Goal: Contribute content: Contribute content

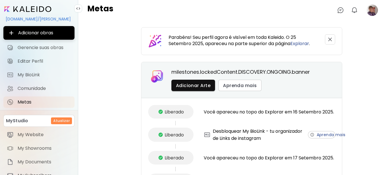
click at [371, 8] on image at bounding box center [372, 10] width 11 height 11
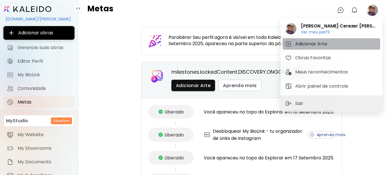
click at [311, 43] on h5 "Adicionar Arte" at bounding box center [312, 44] width 34 height 7
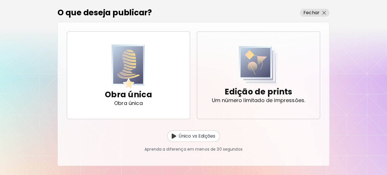
click at [257, 71] on img "button" at bounding box center [258, 65] width 39 height 39
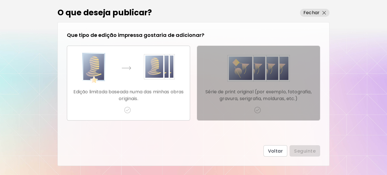
click at [261, 92] on p "Série de print original (por exemplo, fotografia, gravura, serigrafia, molduras…" at bounding box center [259, 95] width 114 height 14
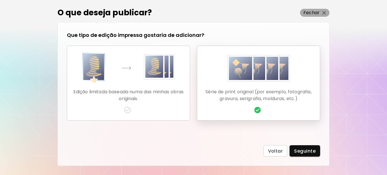
click at [314, 12] on p "Fechar" at bounding box center [312, 12] width 16 height 7
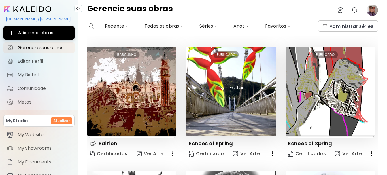
click at [228, 99] on img at bounding box center [231, 90] width 89 height 89
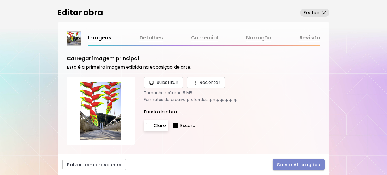
click at [299, 163] on span "Salvar Alterações" at bounding box center [298, 165] width 43 height 6
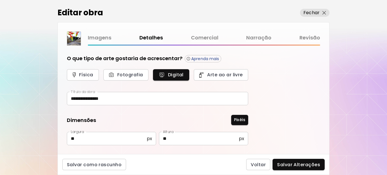
type input "**********"
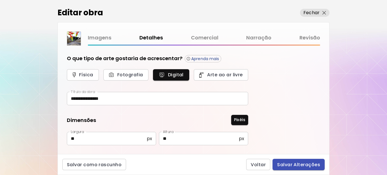
click at [298, 164] on span "Salvar Alterações" at bounding box center [298, 165] width 43 height 6
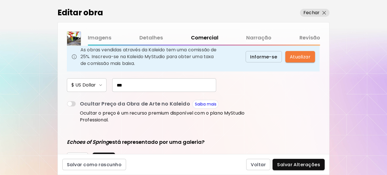
scroll to position [84, 0]
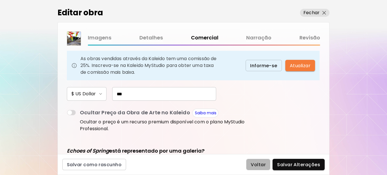
click at [259, 167] on span "Voltar" at bounding box center [258, 165] width 15 height 6
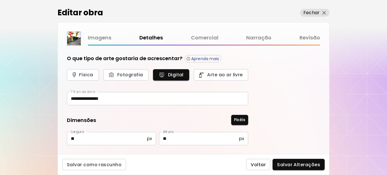
type input "**********"
click at [314, 12] on p "Fechar" at bounding box center [312, 12] width 16 height 7
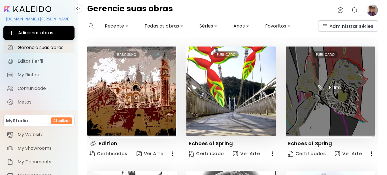
click at [330, 91] on img at bounding box center [330, 90] width 89 height 89
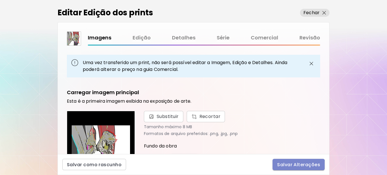
click at [287, 166] on span "Salvar Alterações" at bounding box center [298, 165] width 43 height 6
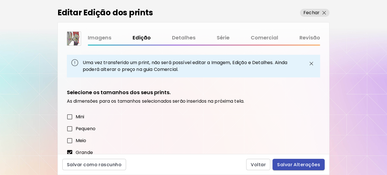
click at [296, 166] on span "Salvar Alterações" at bounding box center [298, 165] width 43 height 6
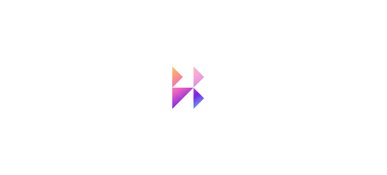
type input "**********"
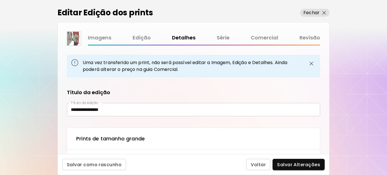
type textarea "**********"
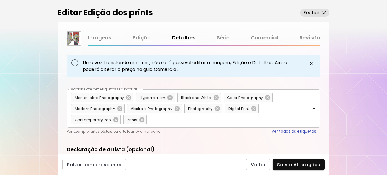
scroll to position [377, 0]
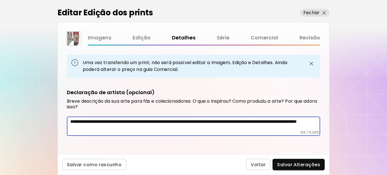
drag, startPoint x: 143, startPoint y: 128, endPoint x: 67, endPoint y: 124, distance: 76.3
click at [65, 122] on div "**********" at bounding box center [194, 117] width 272 height 74
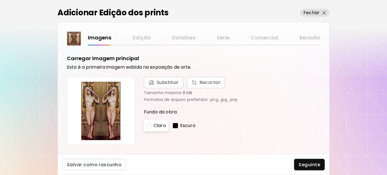
scroll to position [113, 0]
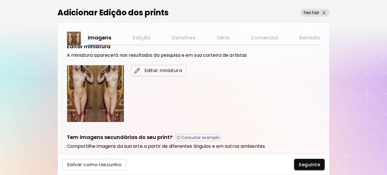
click at [158, 70] on span "Editar miniatura" at bounding box center [159, 70] width 46 height 7
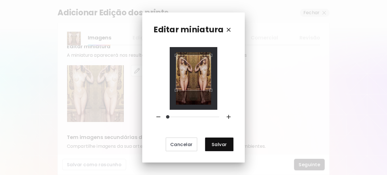
click at [194, 68] on div "Use the arrow keys to move the crop selection area" at bounding box center [193, 72] width 35 height 35
click at [217, 145] on span "Salvar" at bounding box center [219, 144] width 19 height 6
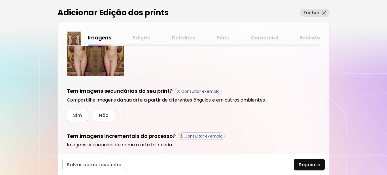
scroll to position [192, 0]
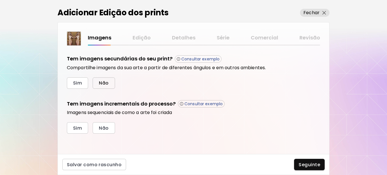
click at [109, 83] on button "Não" at bounding box center [104, 82] width 22 height 11
click at [80, 126] on span "Sim" at bounding box center [77, 128] width 9 height 6
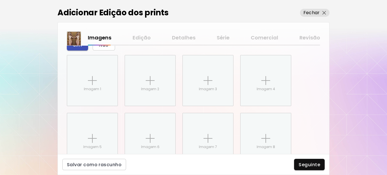
scroll to position [284, 0]
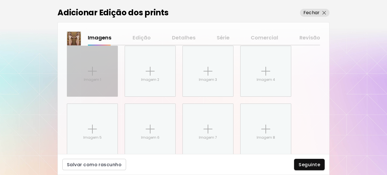
click at [86, 67] on div "Imagem 1" at bounding box center [92, 71] width 50 height 50
click at [0, 0] on input "Imagem 1" at bounding box center [0, 0] width 0 height 0
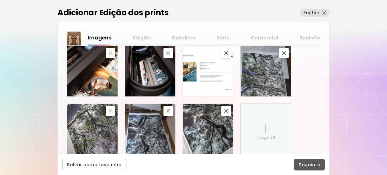
click at [309, 164] on span "Seguinte" at bounding box center [310, 165] width 22 height 6
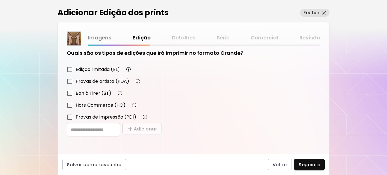
scroll to position [99, 0]
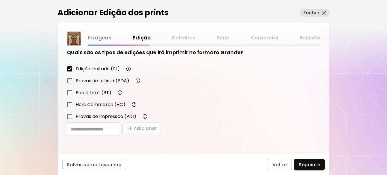
click at [306, 162] on span "Seguinte" at bounding box center [310, 165] width 22 height 6
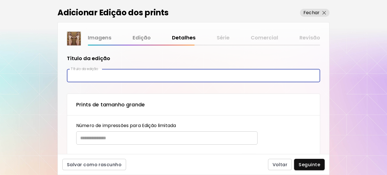
click at [92, 73] on input "text" at bounding box center [193, 75] width 253 height 13
type input "**********"
click at [106, 141] on input "text" at bounding box center [164, 137] width 177 height 13
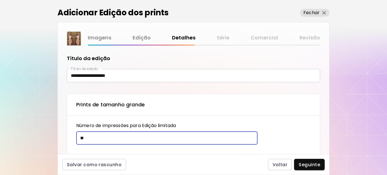
type input "**"
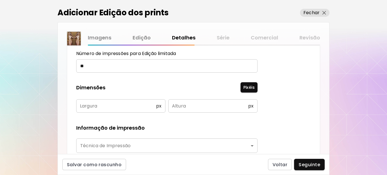
scroll to position [85, 0]
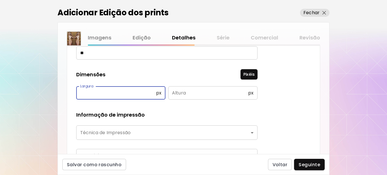
click at [107, 93] on input "text" at bounding box center [116, 92] width 80 height 13
type input "**"
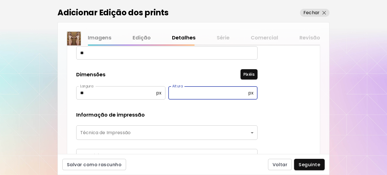
click at [187, 93] on input "text" at bounding box center [208, 92] width 80 height 13
type input "**"
click at [147, 129] on body "**********" at bounding box center [193, 87] width 387 height 175
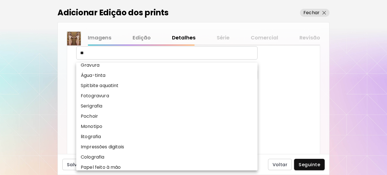
scroll to position [57, 0]
click at [108, 143] on p "Impressões digitais" at bounding box center [102, 146] width 43 height 7
type input "**********"
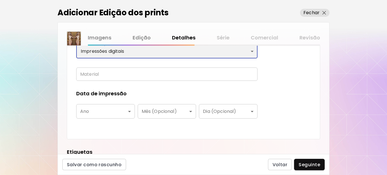
scroll to position [170, 0]
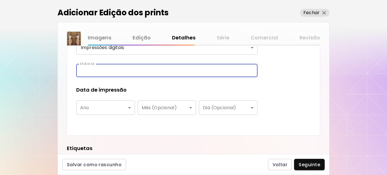
click at [112, 70] on input "text" at bounding box center [166, 70] width 181 height 13
type input "**********"
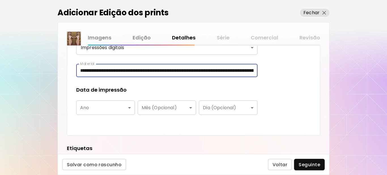
click at [101, 109] on body "**********" at bounding box center [193, 87] width 387 height 175
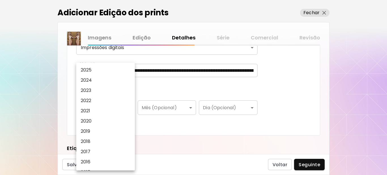
click at [86, 69] on p "2025" at bounding box center [86, 70] width 11 height 7
type input "****"
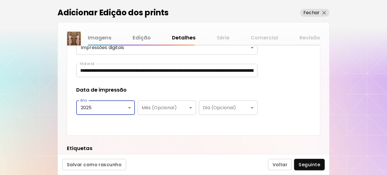
click at [145, 86] on div "Data de impressão" at bounding box center [166, 89] width 181 height 7
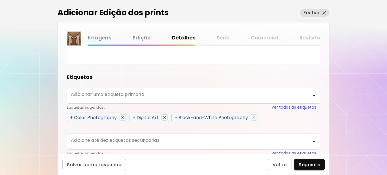
scroll to position [255, 0]
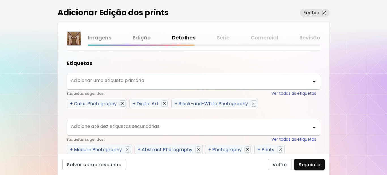
click at [71, 105] on span "+" at bounding box center [71, 103] width 3 height 7
type input "**********"
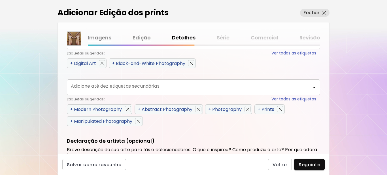
scroll to position [312, 0]
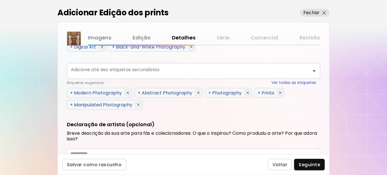
click at [71, 92] on span "+" at bounding box center [71, 93] width 3 height 7
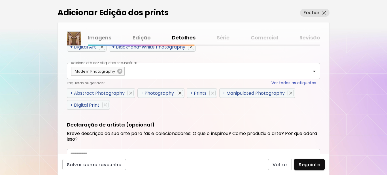
click at [73, 93] on span "+" at bounding box center [71, 93] width 3 height 7
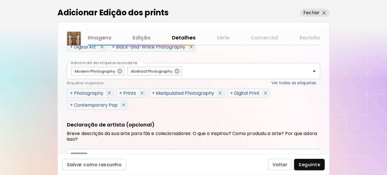
click at [70, 93] on div "+ Photography" at bounding box center [90, 93] width 47 height 10
click at [71, 95] on span "+" at bounding box center [71, 93] width 3 height 7
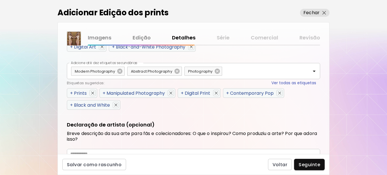
click at [73, 92] on span "+" at bounding box center [71, 93] width 3 height 7
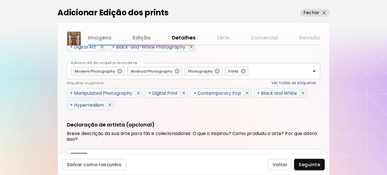
click at [72, 93] on span "+" at bounding box center [71, 93] width 3 height 7
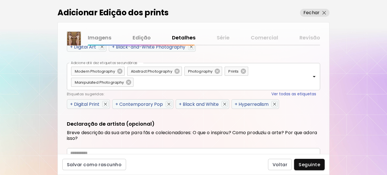
click at [72, 104] on span "+" at bounding box center [71, 104] width 3 height 7
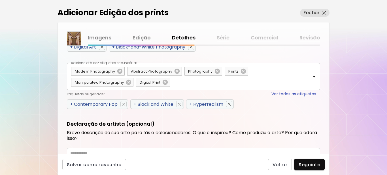
click at [72, 104] on span "+" at bounding box center [71, 104] width 3 height 7
click at [134, 104] on span "+" at bounding box center [135, 104] width 3 height 7
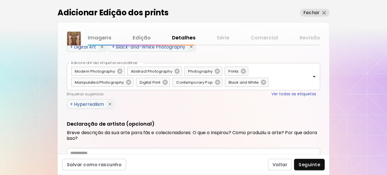
click at [72, 104] on span "+" at bounding box center [71, 104] width 3 height 7
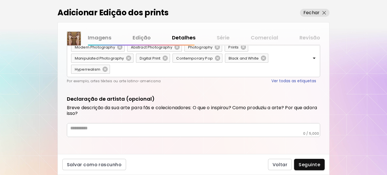
scroll to position [337, 0]
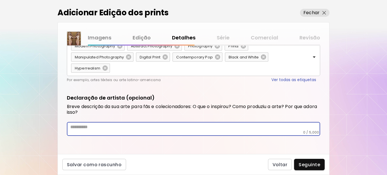
paste textarea "**********"
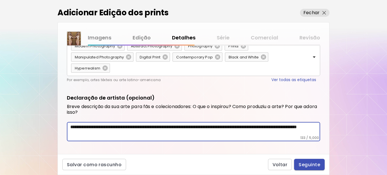
type textarea "**********"
click at [304, 164] on span "Seguinte" at bounding box center [310, 165] width 22 height 6
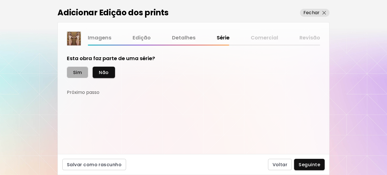
click at [75, 72] on span "Sim" at bounding box center [77, 72] width 9 height 6
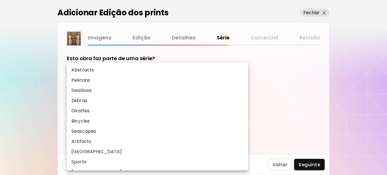
click at [209, 96] on body "kaleido.art/Sergio_Cerezer_Benetti Adicionar obras Gerencie suas obras Editar P…" at bounding box center [193, 87] width 387 height 175
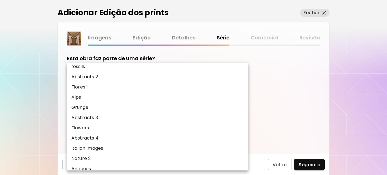
scroll to position [356, 0]
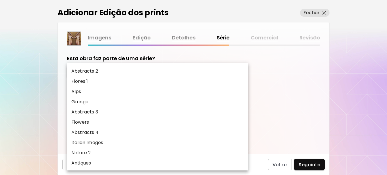
click at [95, 165] on li "Antiques" at bounding box center [157, 163] width 181 height 10
type input "********"
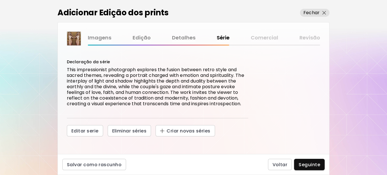
scroll to position [59, 0]
click at [311, 166] on span "Seguinte" at bounding box center [310, 165] width 22 height 6
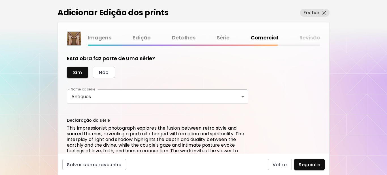
scroll to position [131, 0]
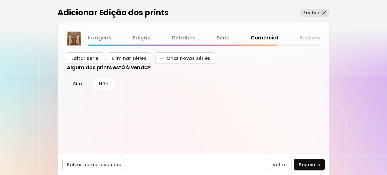
click at [78, 82] on span "Sim" at bounding box center [77, 84] width 9 height 6
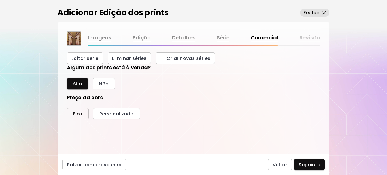
click at [79, 114] on span "Fixo" at bounding box center [77, 114] width 9 height 6
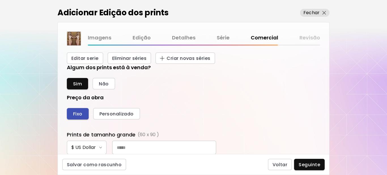
scroll to position [214, 248]
click at [139, 149] on input "text" at bounding box center [164, 148] width 104 height 14
type input "***"
click at [190, 86] on div "Sim Não" at bounding box center [193, 83] width 253 height 11
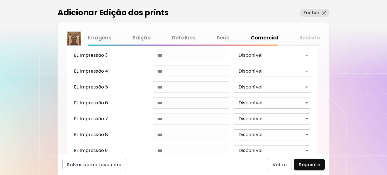
scroll to position [349, 0]
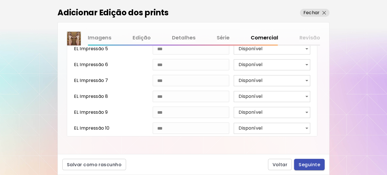
click at [306, 164] on span "Seguinte" at bounding box center [310, 165] width 22 height 6
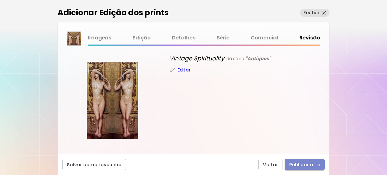
click at [304, 163] on span "Publicar arte" at bounding box center [304, 165] width 31 height 6
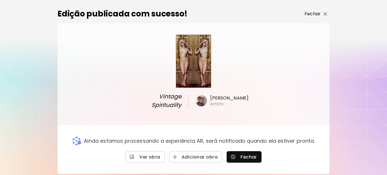
click at [313, 15] on p "Fechar" at bounding box center [313, 13] width 16 height 7
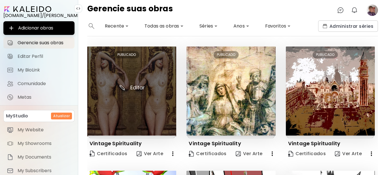
click at [136, 81] on img at bounding box center [131, 91] width 89 height 90
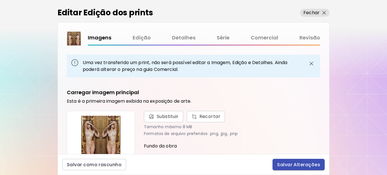
click at [299, 163] on span "Salvar Alterações" at bounding box center [298, 165] width 43 height 6
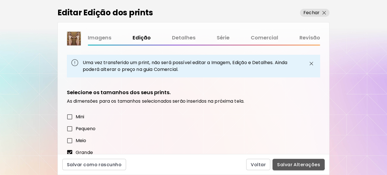
click at [298, 163] on span "Salvar Alterações" at bounding box center [298, 165] width 43 height 6
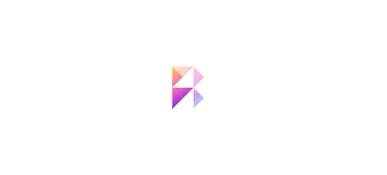
type input "**********"
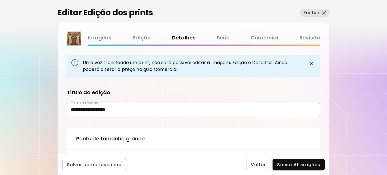
click at [298, 163] on span "Salvar Alterações" at bounding box center [298, 165] width 43 height 6
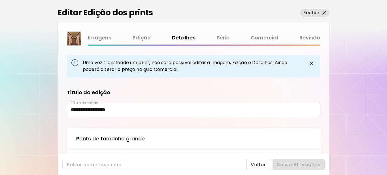
type textarea "**********"
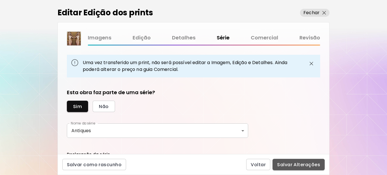
click at [298, 165] on span "Salvar Alterações" at bounding box center [298, 165] width 43 height 6
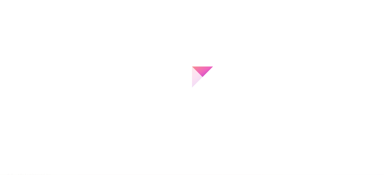
scroll to position [214, 248]
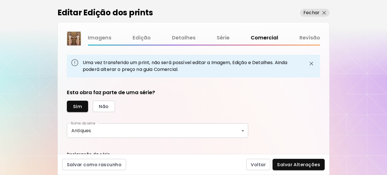
click at [298, 165] on span "Salvar Alterações" at bounding box center [298, 165] width 43 height 6
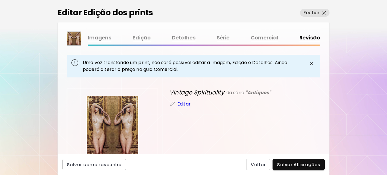
click at [298, 165] on span "Salvar Alterações" at bounding box center [298, 165] width 43 height 6
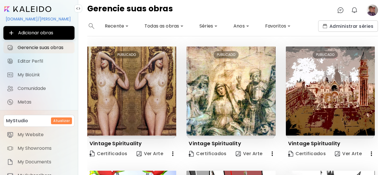
click at [371, 11] on image at bounding box center [372, 10] width 11 height 11
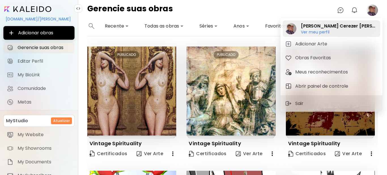
click at [318, 30] on h6 "Ver meu perfil" at bounding box center [339, 31] width 77 height 5
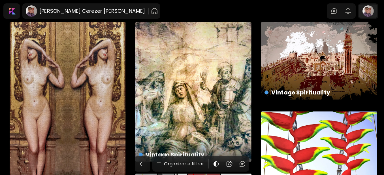
click at [369, 14] on div at bounding box center [368, 11] width 18 height 13
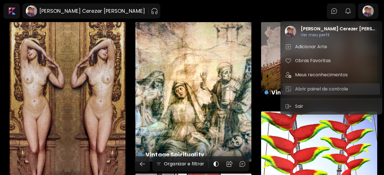
click at [311, 88] on h5 "Abrir painel de controle" at bounding box center [322, 89] width 55 height 7
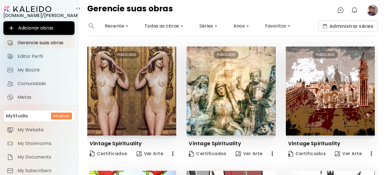
click at [370, 12] on image at bounding box center [372, 10] width 11 height 11
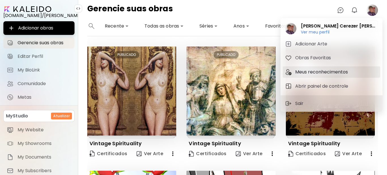
click at [322, 73] on h5 "Meus reconhecimentos" at bounding box center [322, 72] width 54 height 7
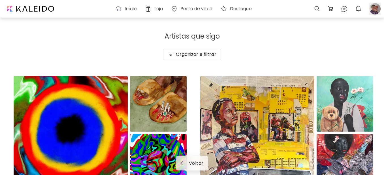
click at [373, 12] on div at bounding box center [375, 9] width 12 height 12
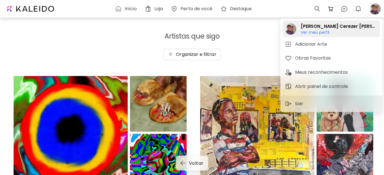
click at [310, 30] on h6 "Ver meu perfil" at bounding box center [339, 32] width 77 height 5
